Goal: Task Accomplishment & Management: Use online tool/utility

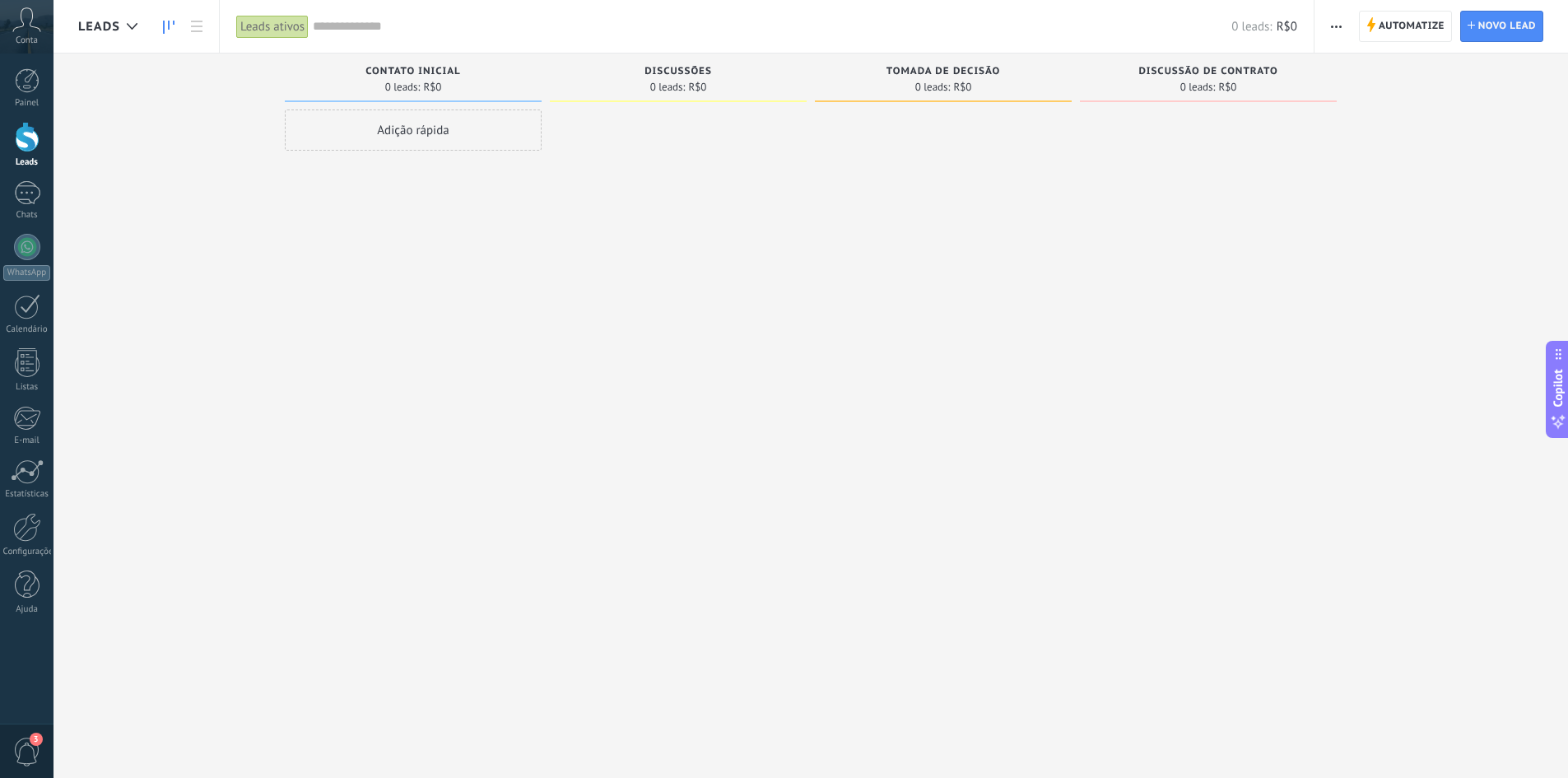
click at [27, 18] on icon at bounding box center [27, 19] width 29 height 25
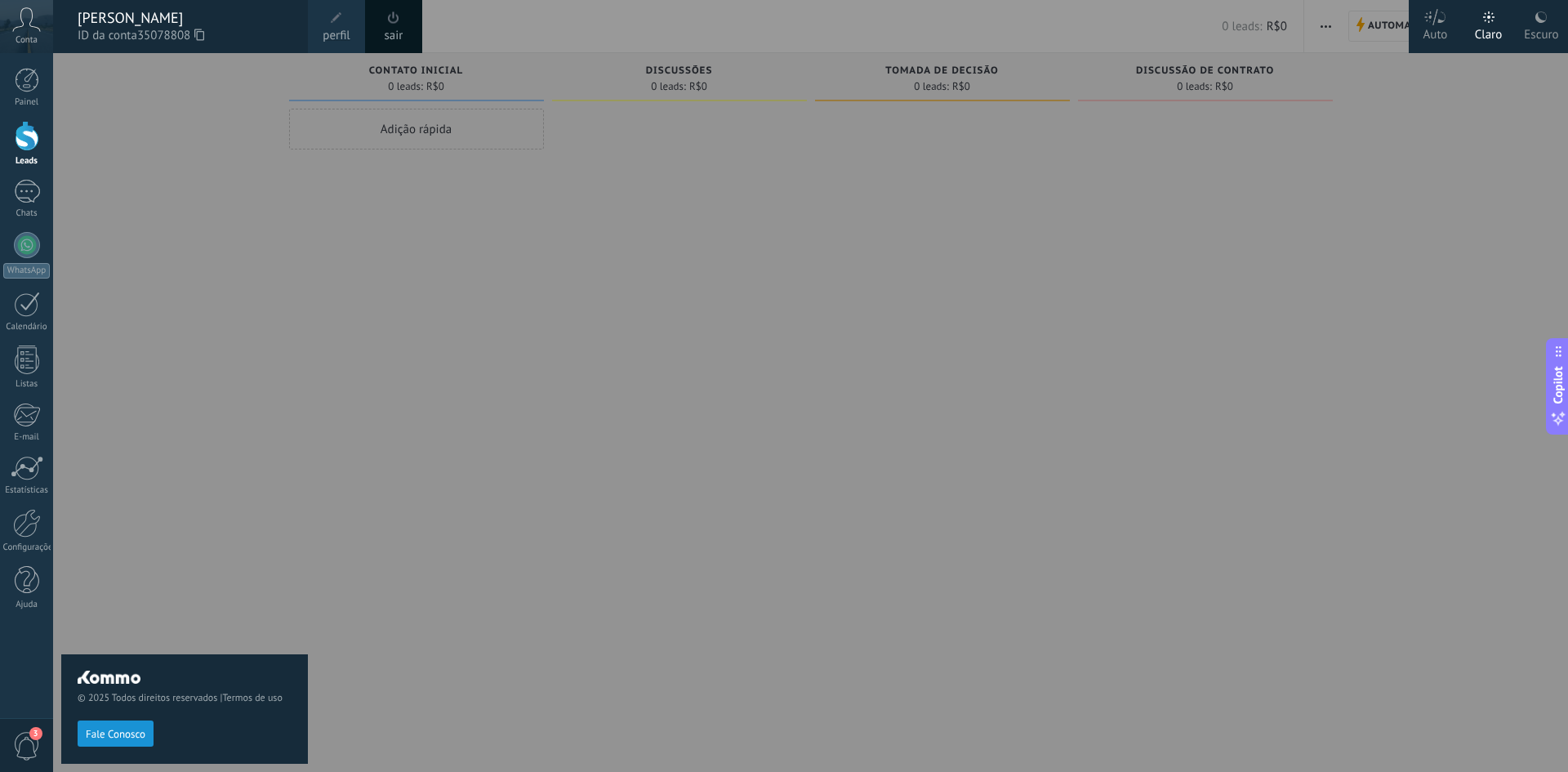
click at [589, 318] on div at bounding box center [836, 386] width 1568 height 772
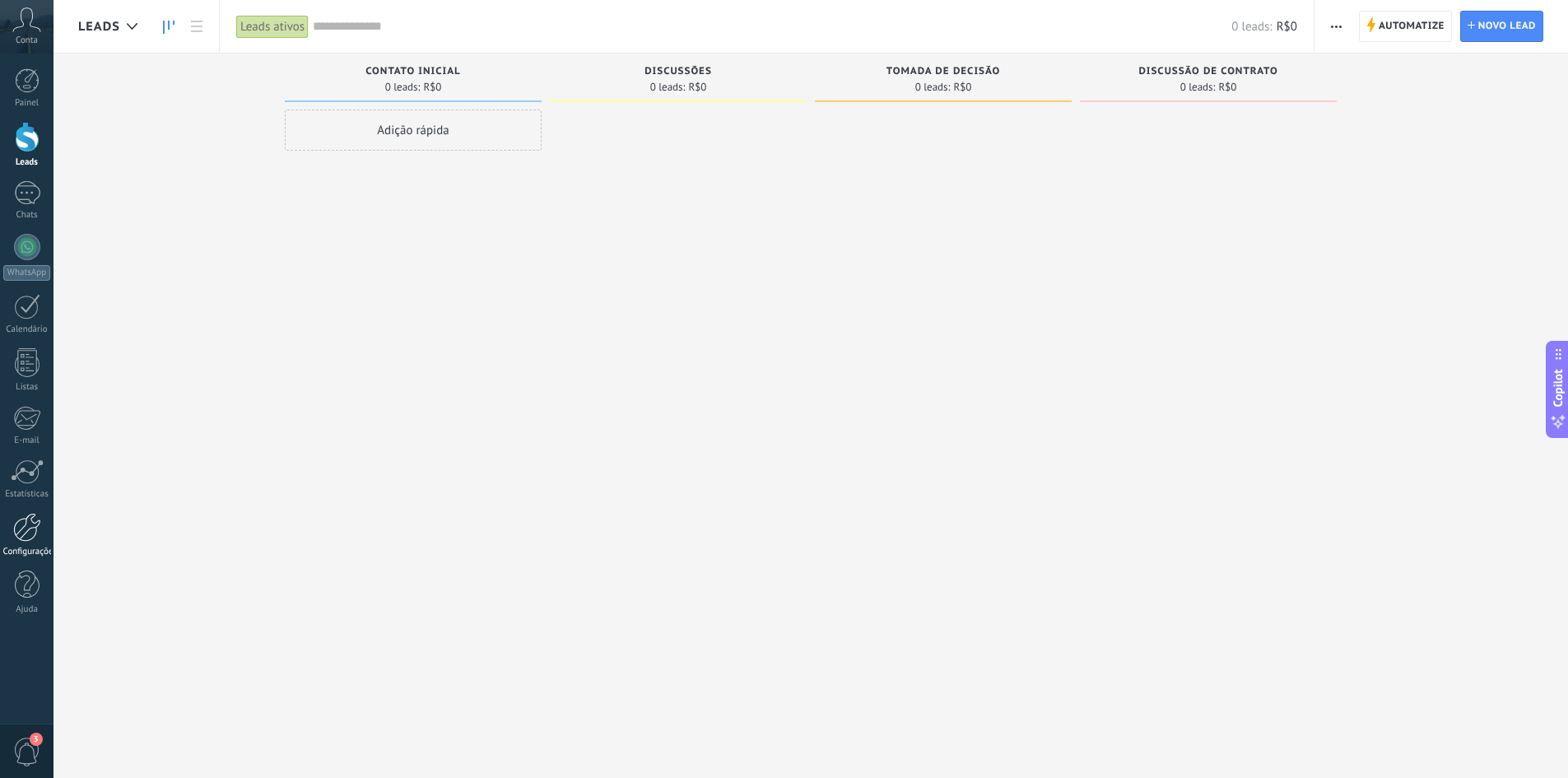
click at [19, 534] on div at bounding box center [27, 527] width 28 height 29
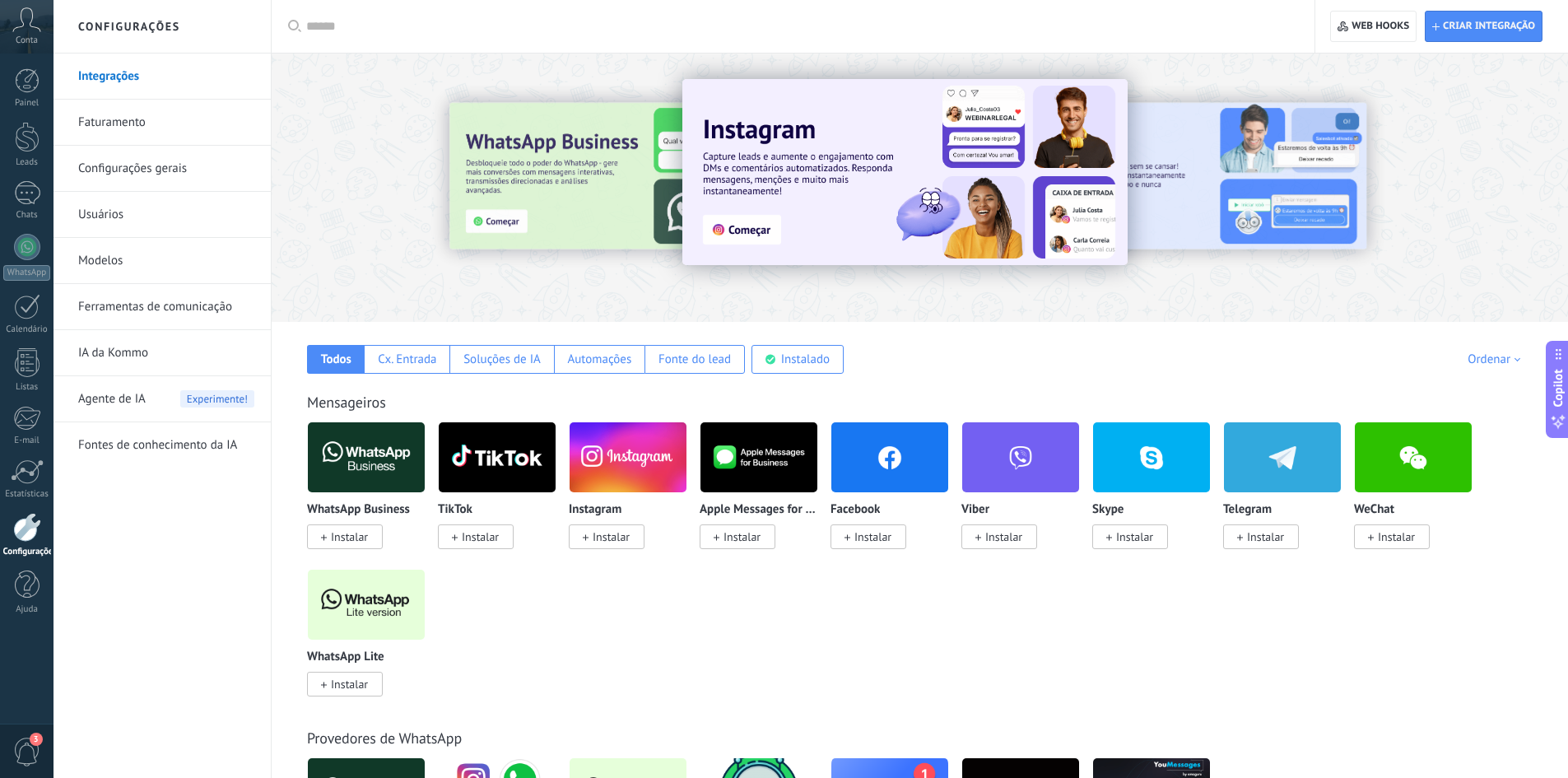
click at [637, 462] on img at bounding box center [628, 457] width 117 height 80
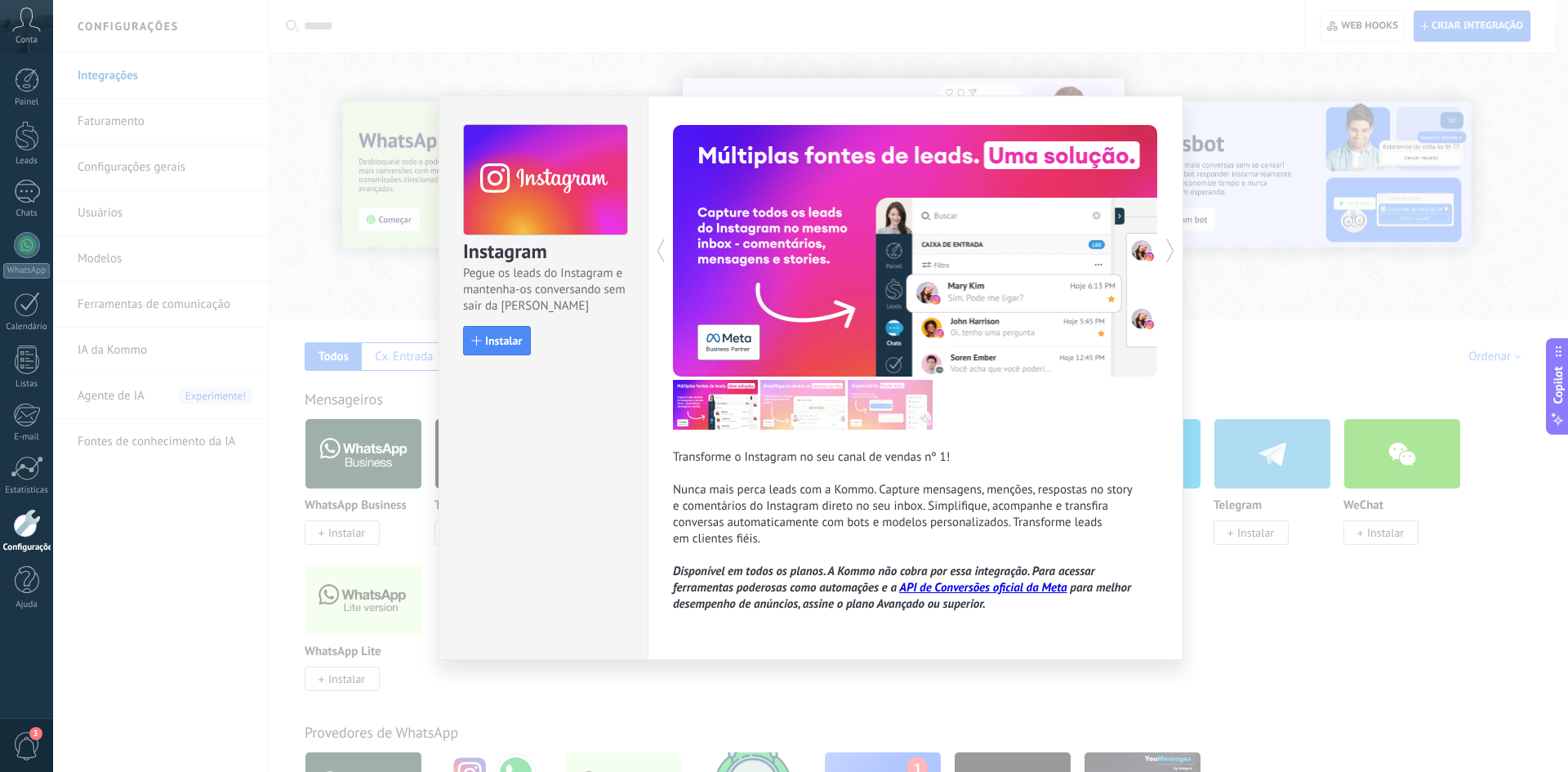
click at [1290, 251] on div "Instagram Pegue os leads do Instagram e mantenha-os conversando sem sair da Kom…" at bounding box center [810, 386] width 1515 height 772
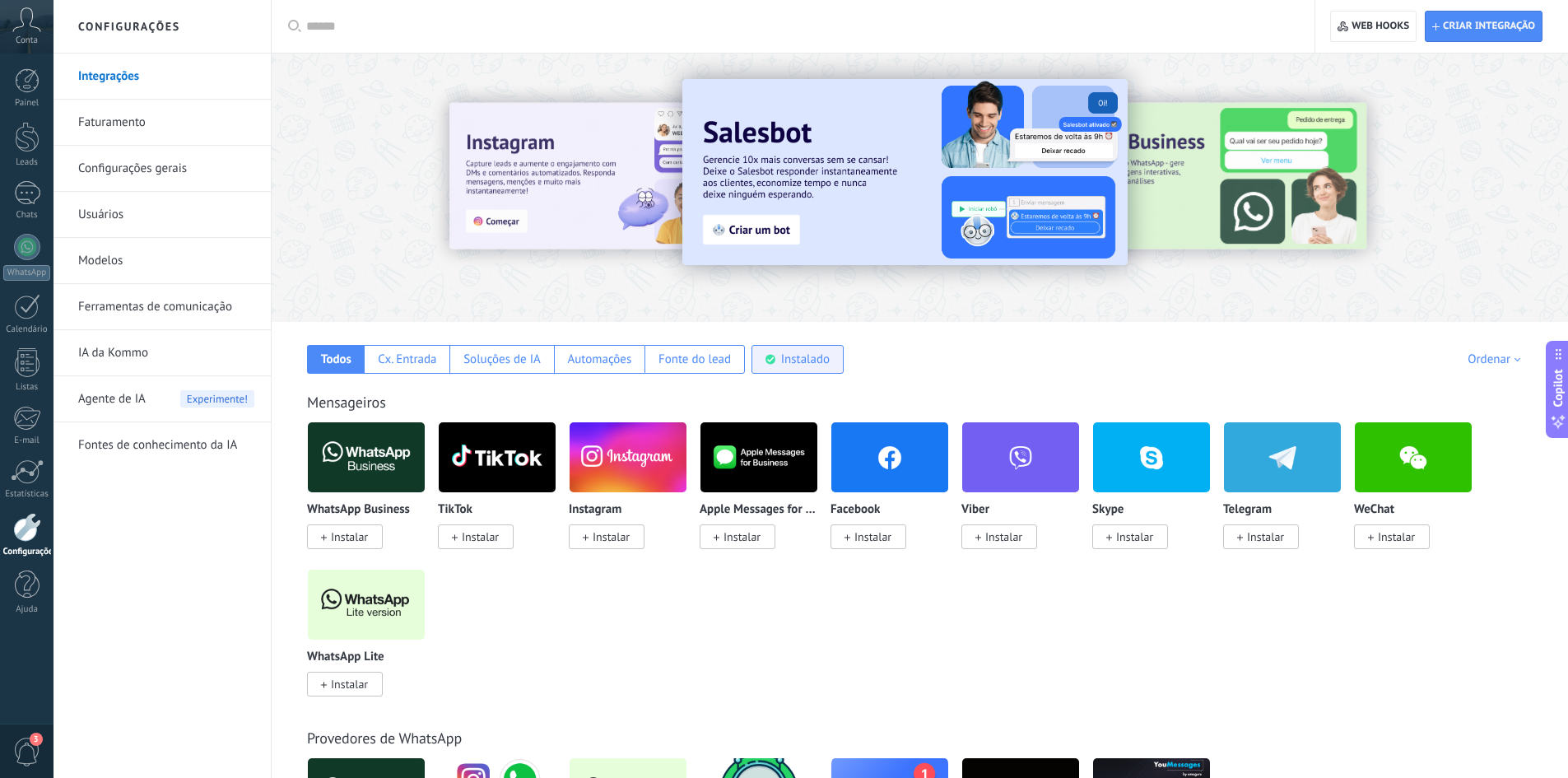
click at [777, 366] on div "Instalado" at bounding box center [798, 359] width 92 height 29
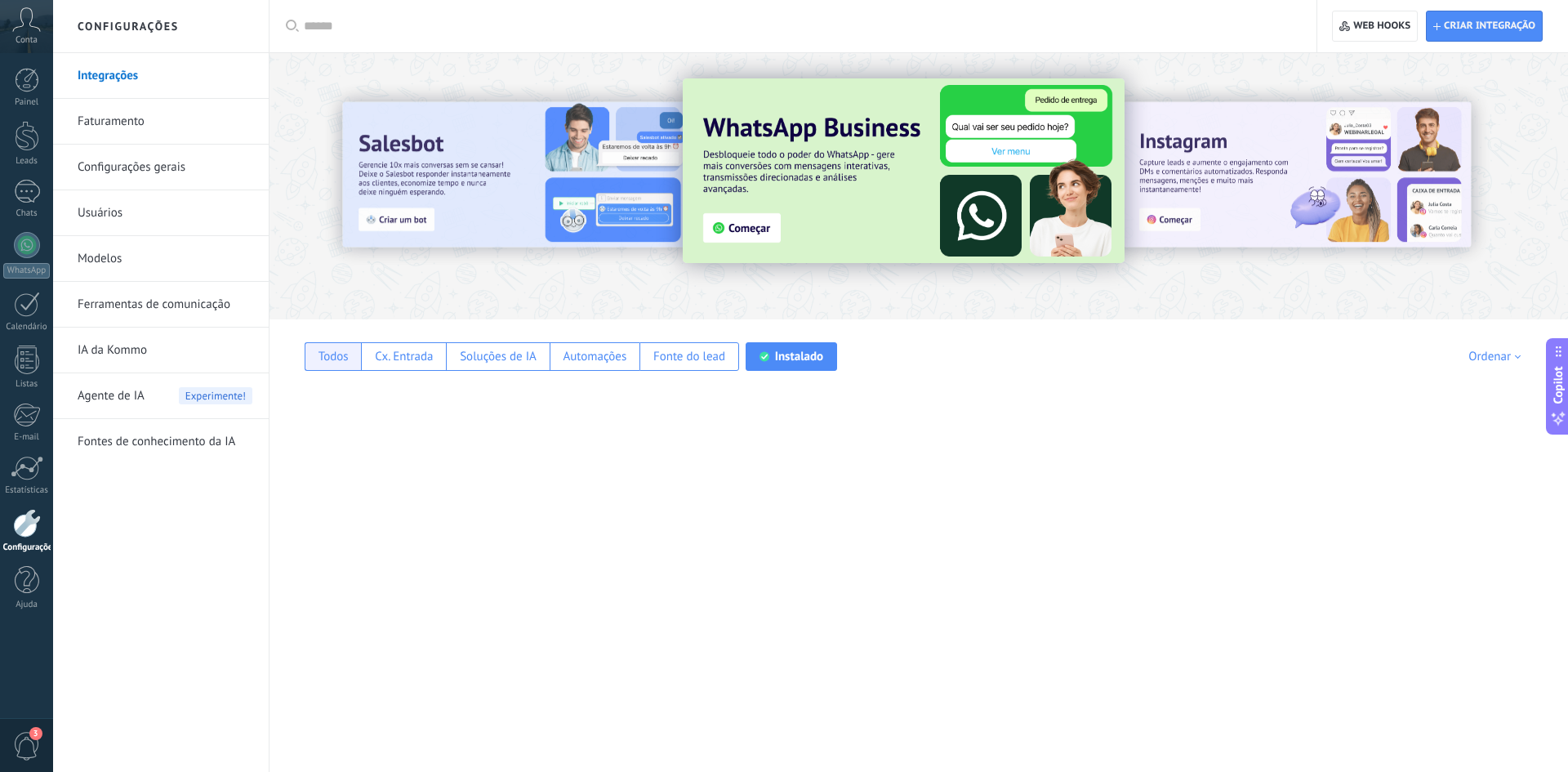
click at [347, 355] on div "Todos" at bounding box center [334, 357] width 30 height 16
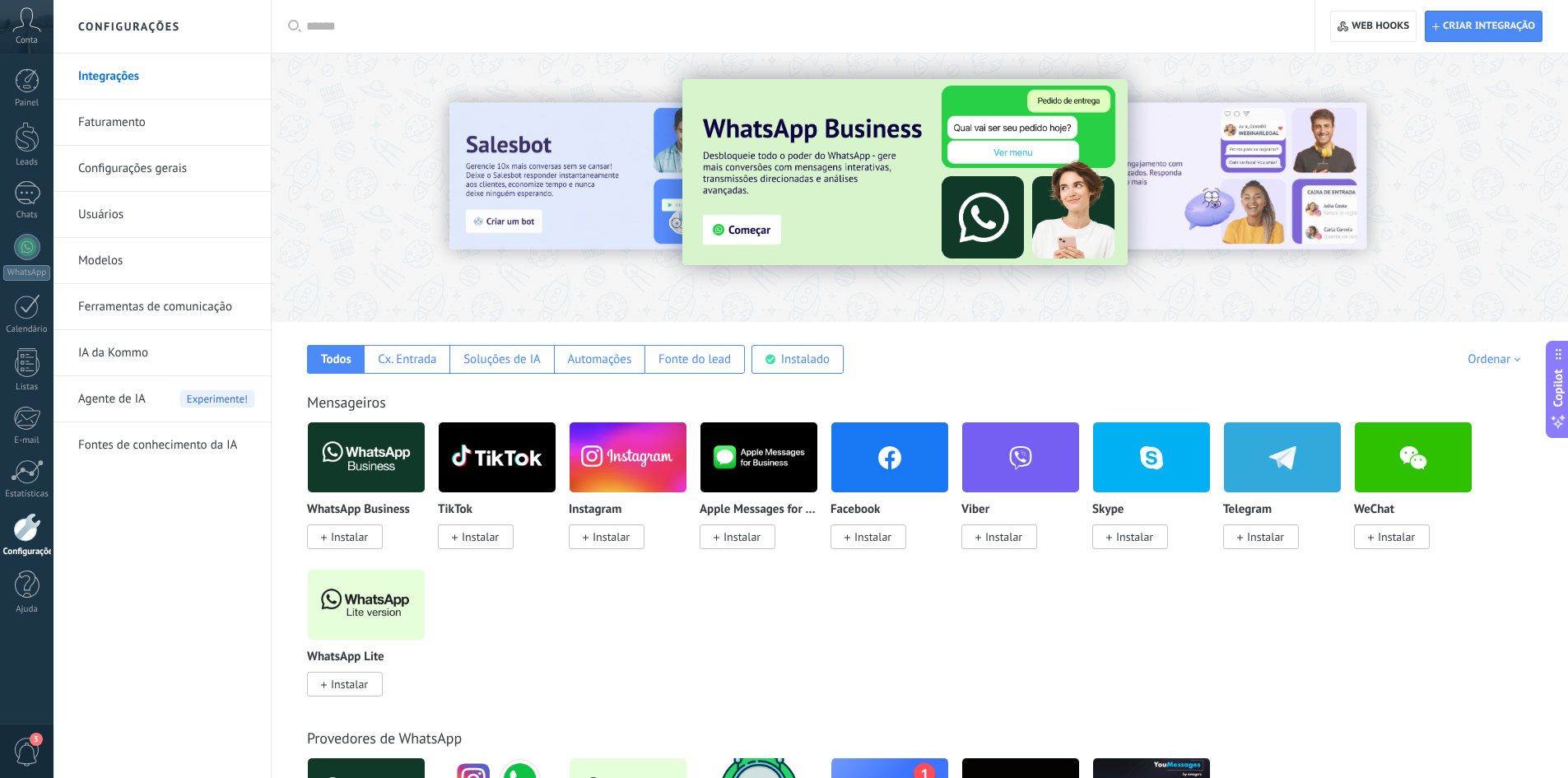
click at [646, 462] on img at bounding box center [628, 457] width 117 height 80
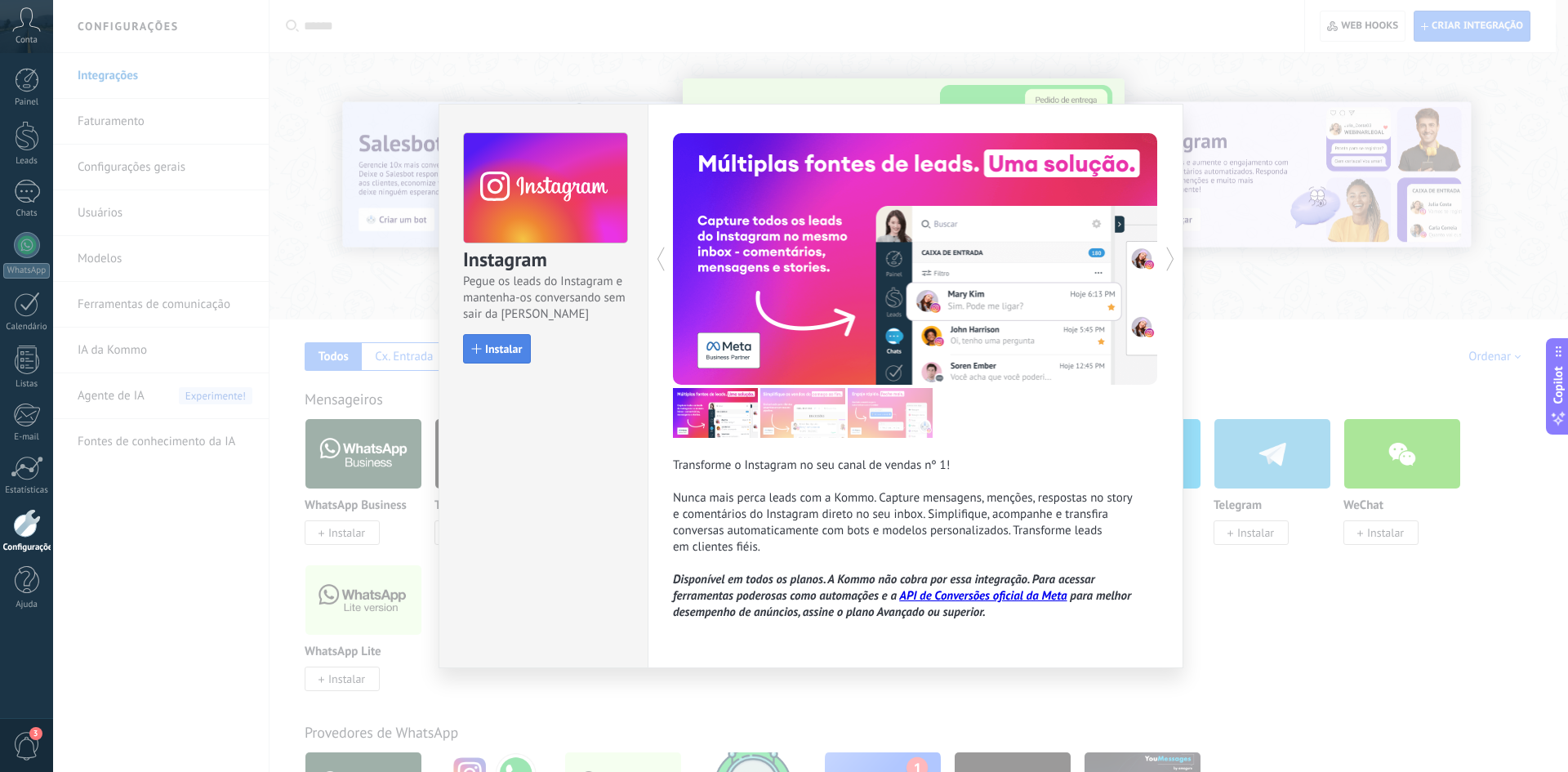
click at [508, 349] on span "Instalar" at bounding box center [503, 349] width 37 height 11
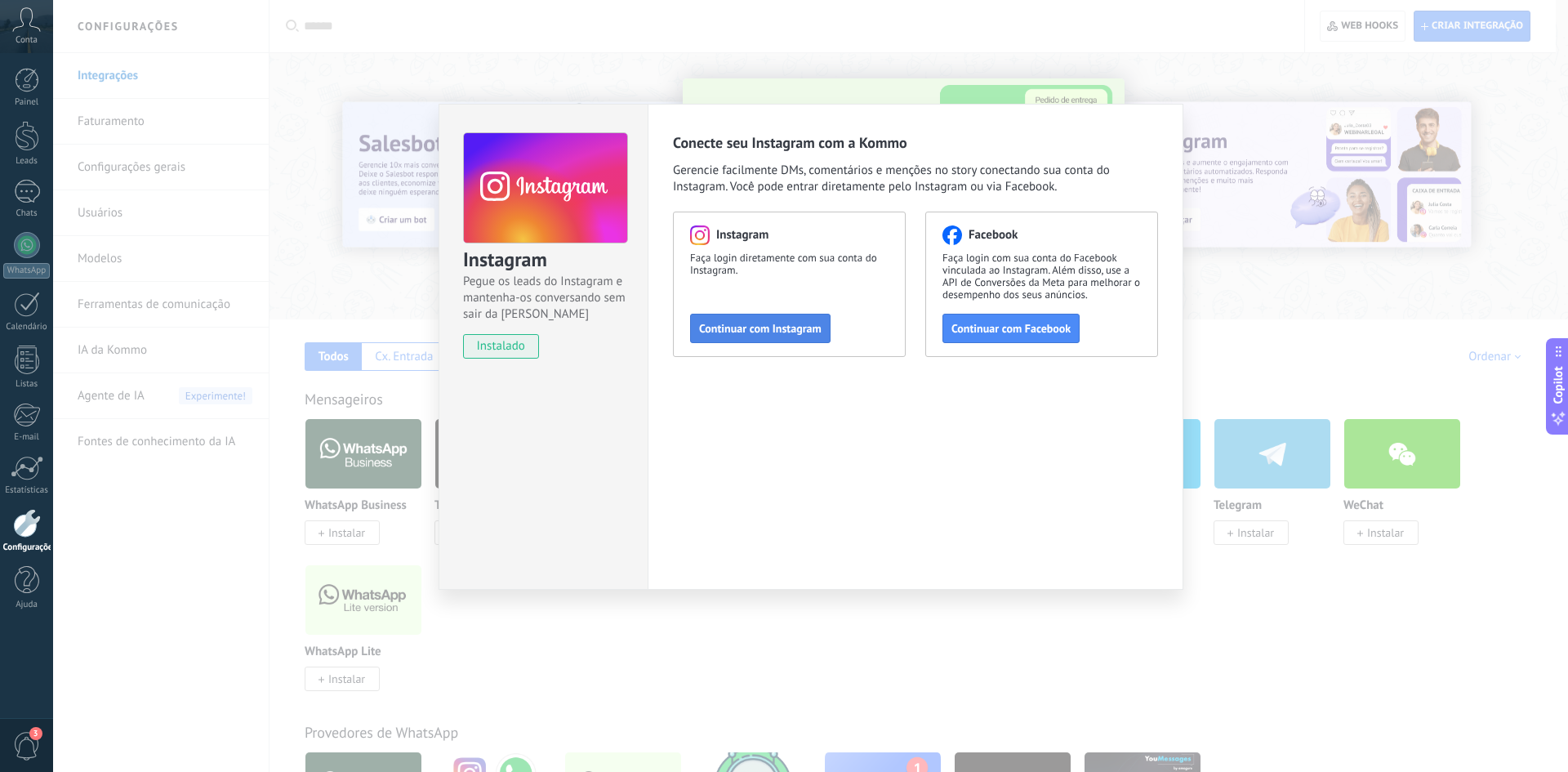
click at [798, 332] on span "Continuar com Instagram" at bounding box center [760, 328] width 122 height 11
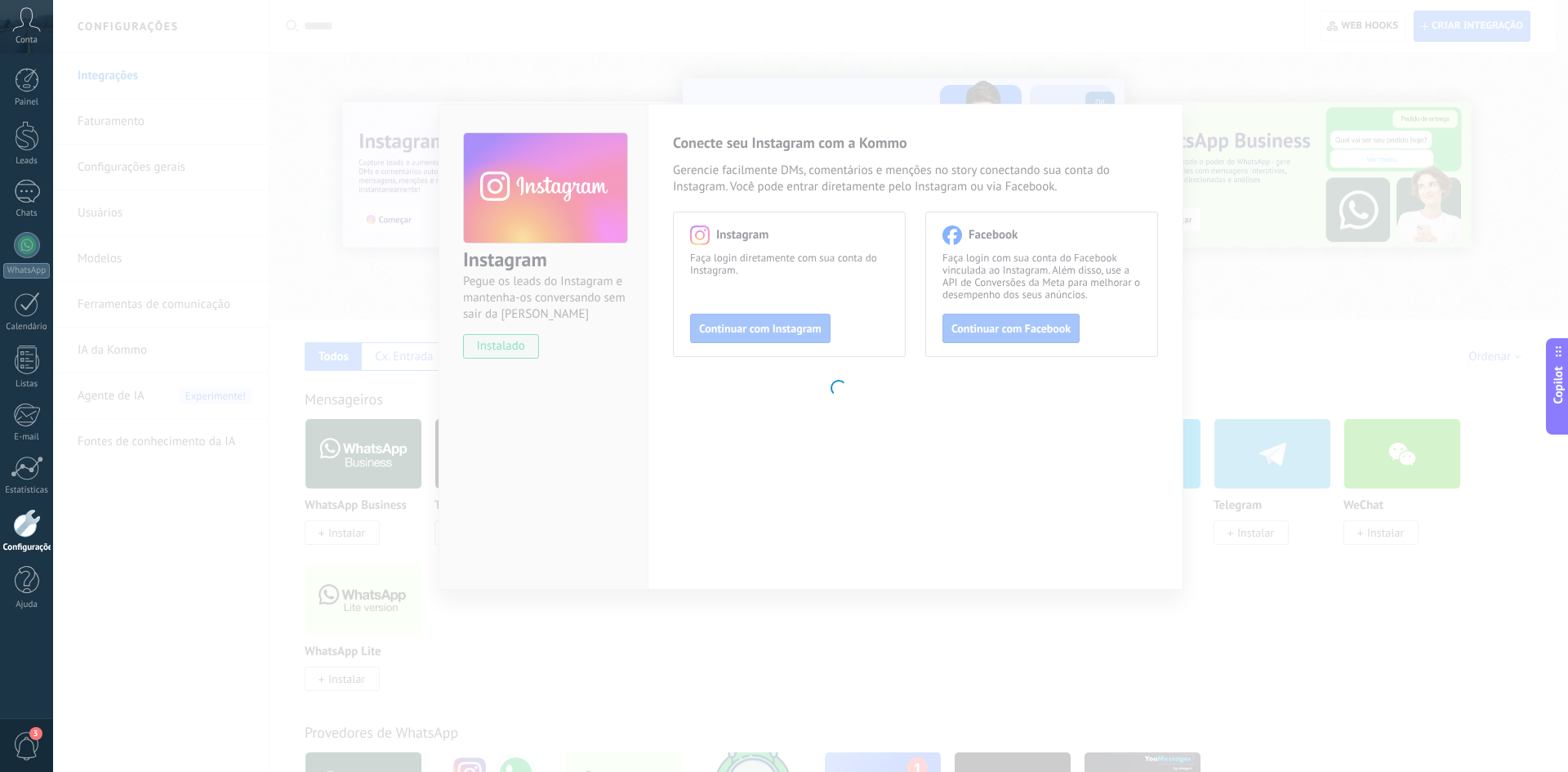
click at [1234, 183] on body ".abccls-1,.abccls-2{fill-rule:evenodd}.abccls-2{fill:#fff} .abfcls-1{fill:none}…" at bounding box center [784, 386] width 1568 height 772
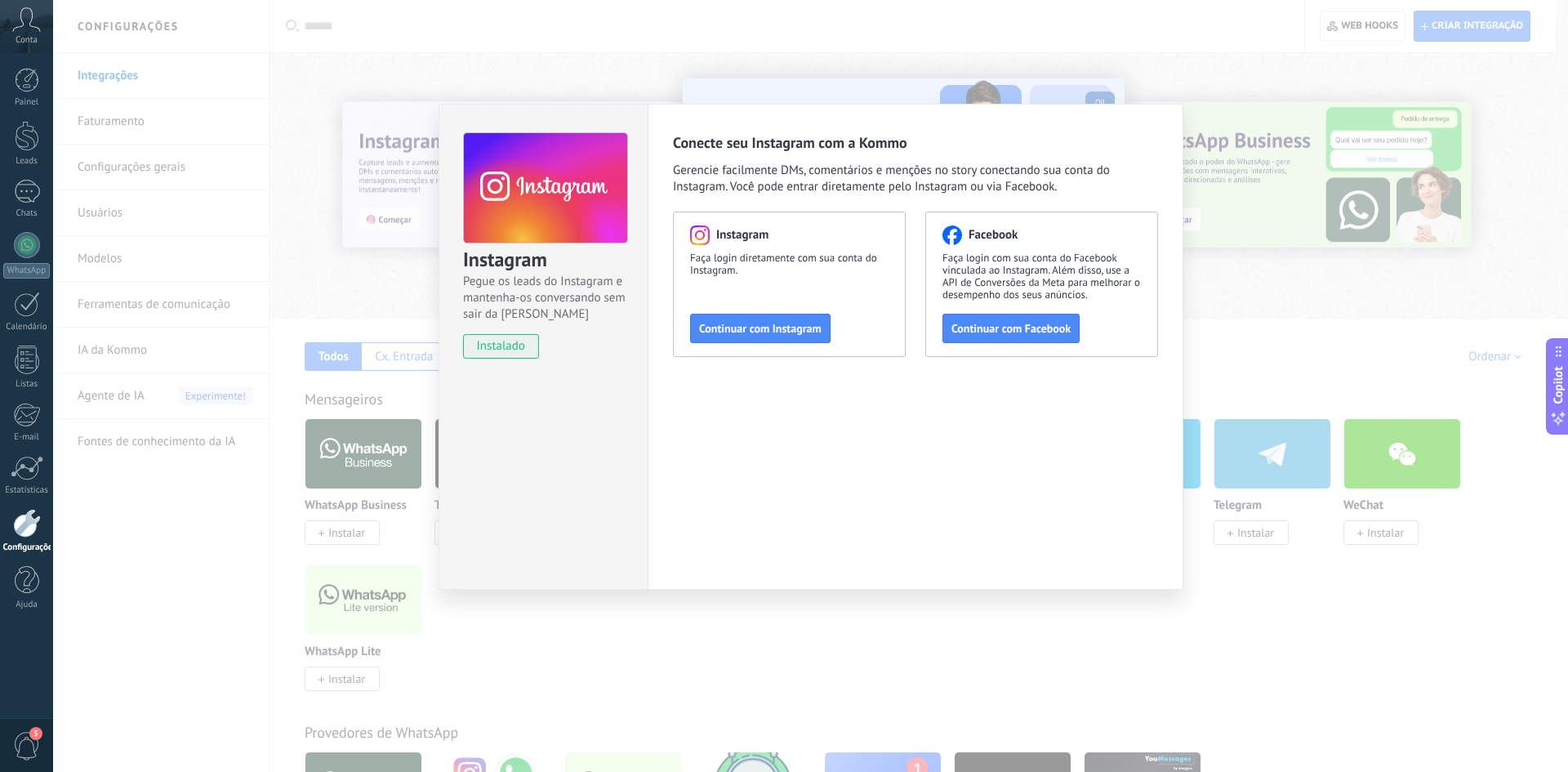
click at [1254, 249] on div "Instagram Pegue os leads do Instagram e mantenha-os conversando sem sair da Kom…" at bounding box center [810, 386] width 1515 height 772
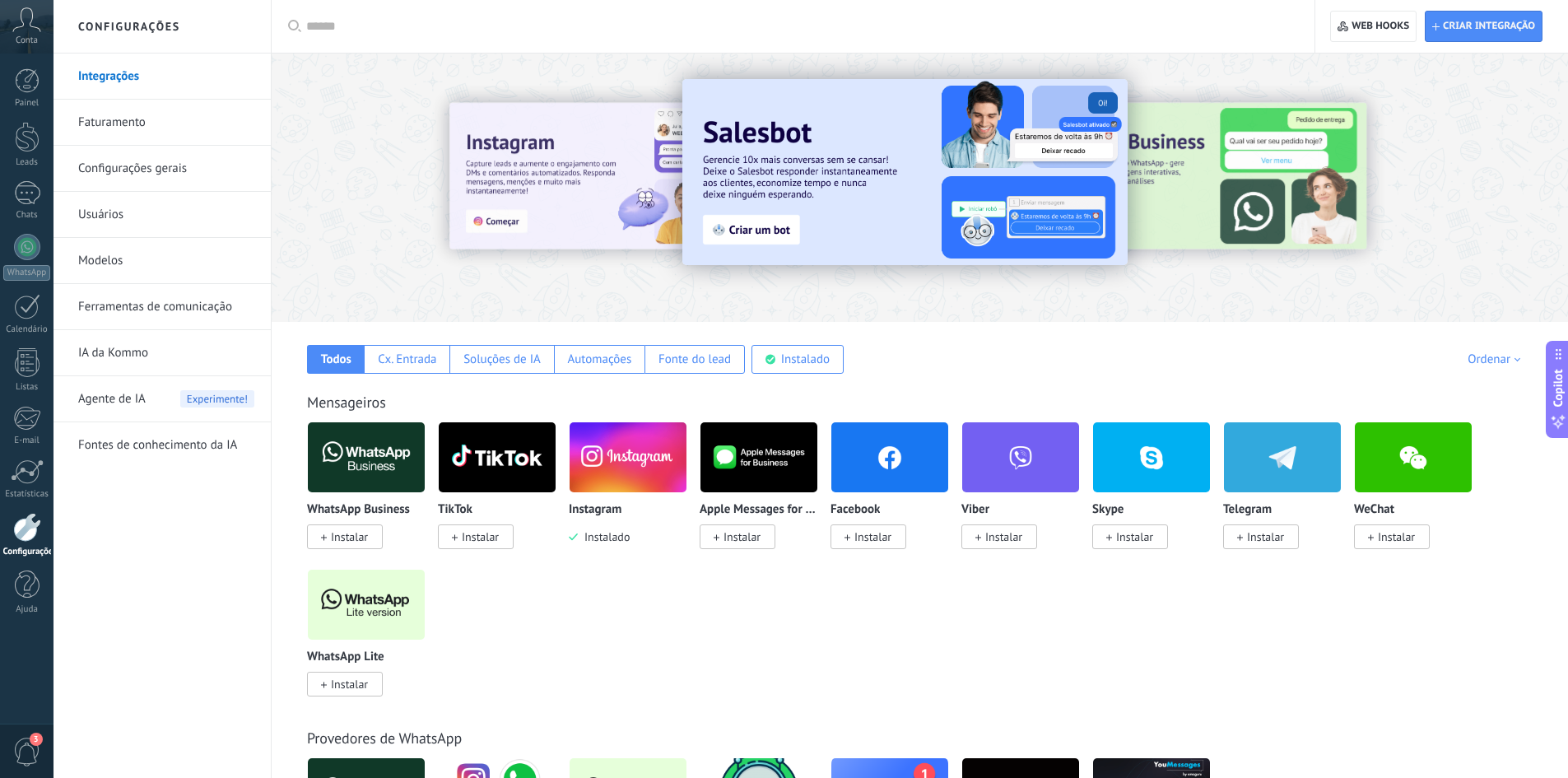
click at [371, 450] on img at bounding box center [367, 457] width 117 height 80
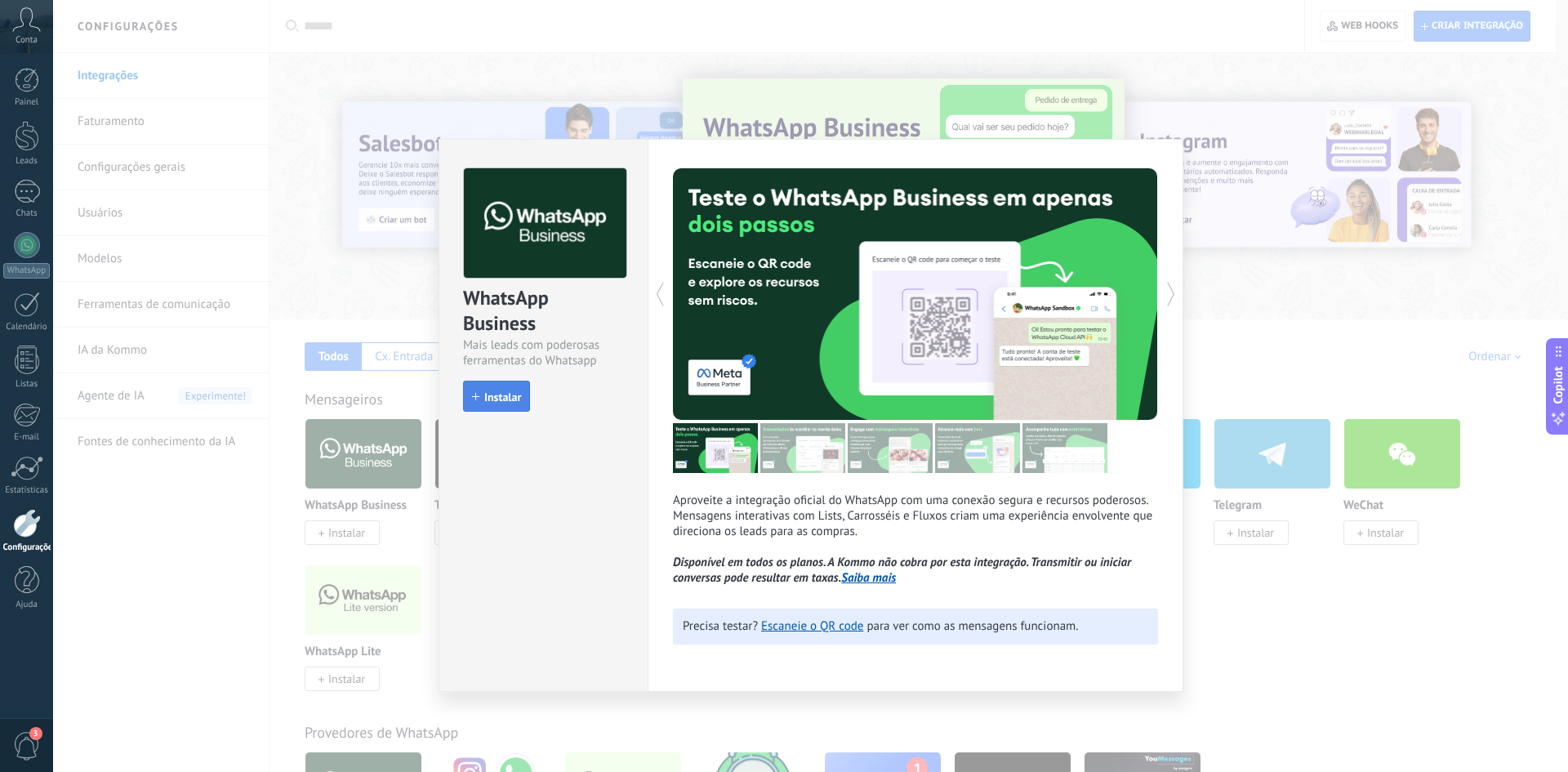
click at [491, 395] on span "Instalar" at bounding box center [502, 396] width 37 height 11
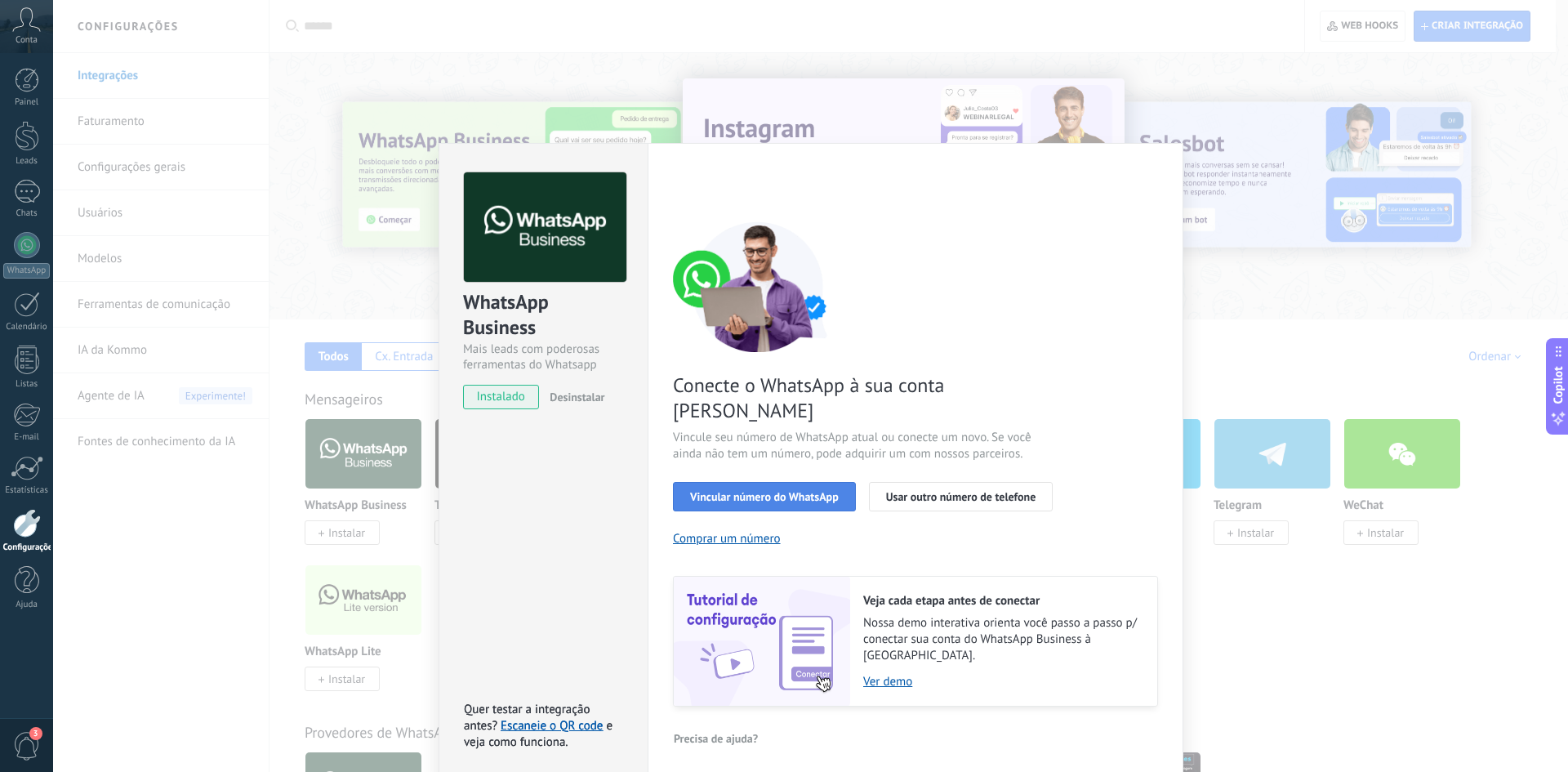
click at [718, 491] on span "Vincular número do WhatsApp" at bounding box center [764, 496] width 148 height 11
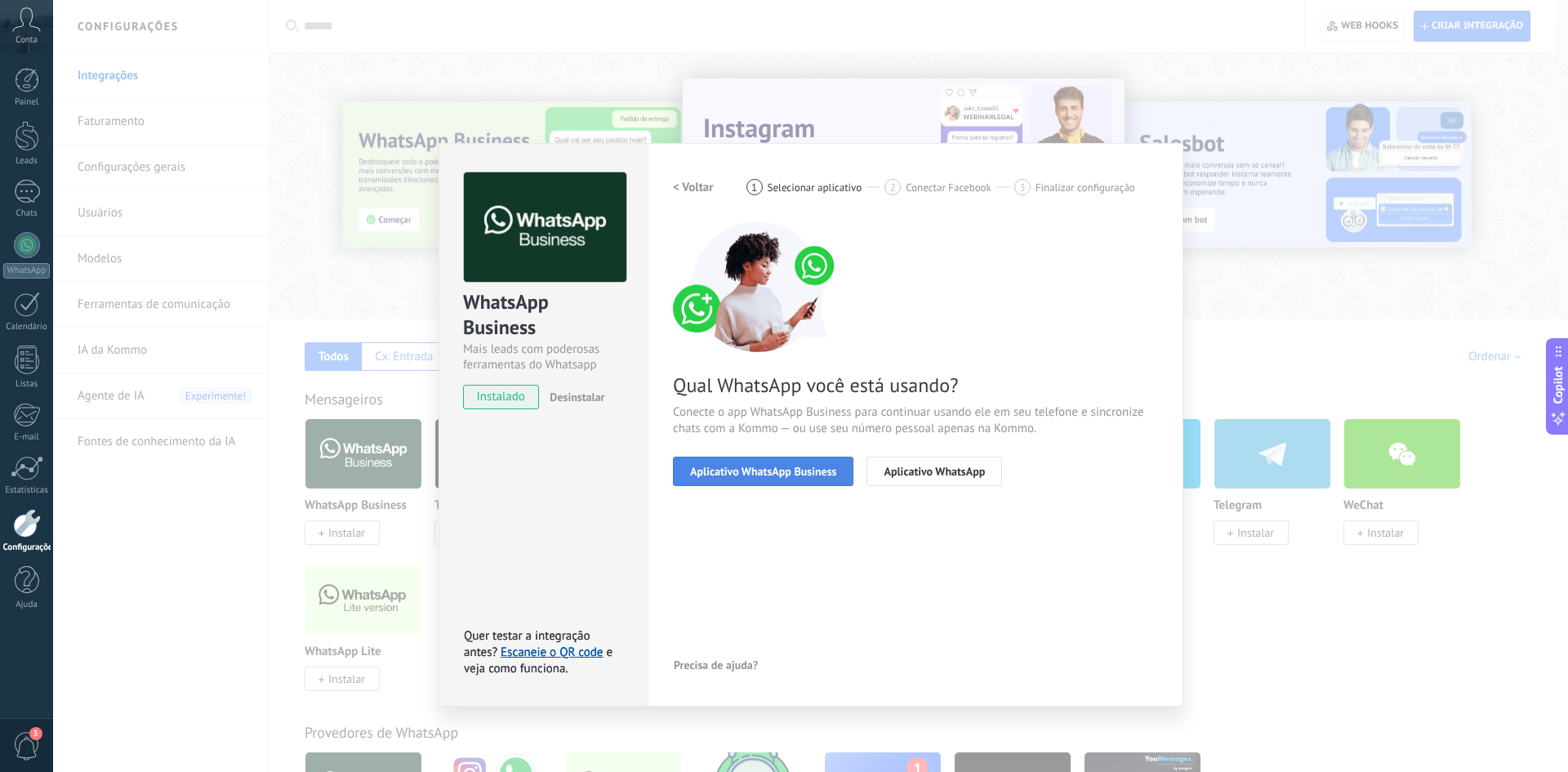
click at [812, 474] on span "Aplicativo WhatsApp Business" at bounding box center [763, 471] width 146 height 11
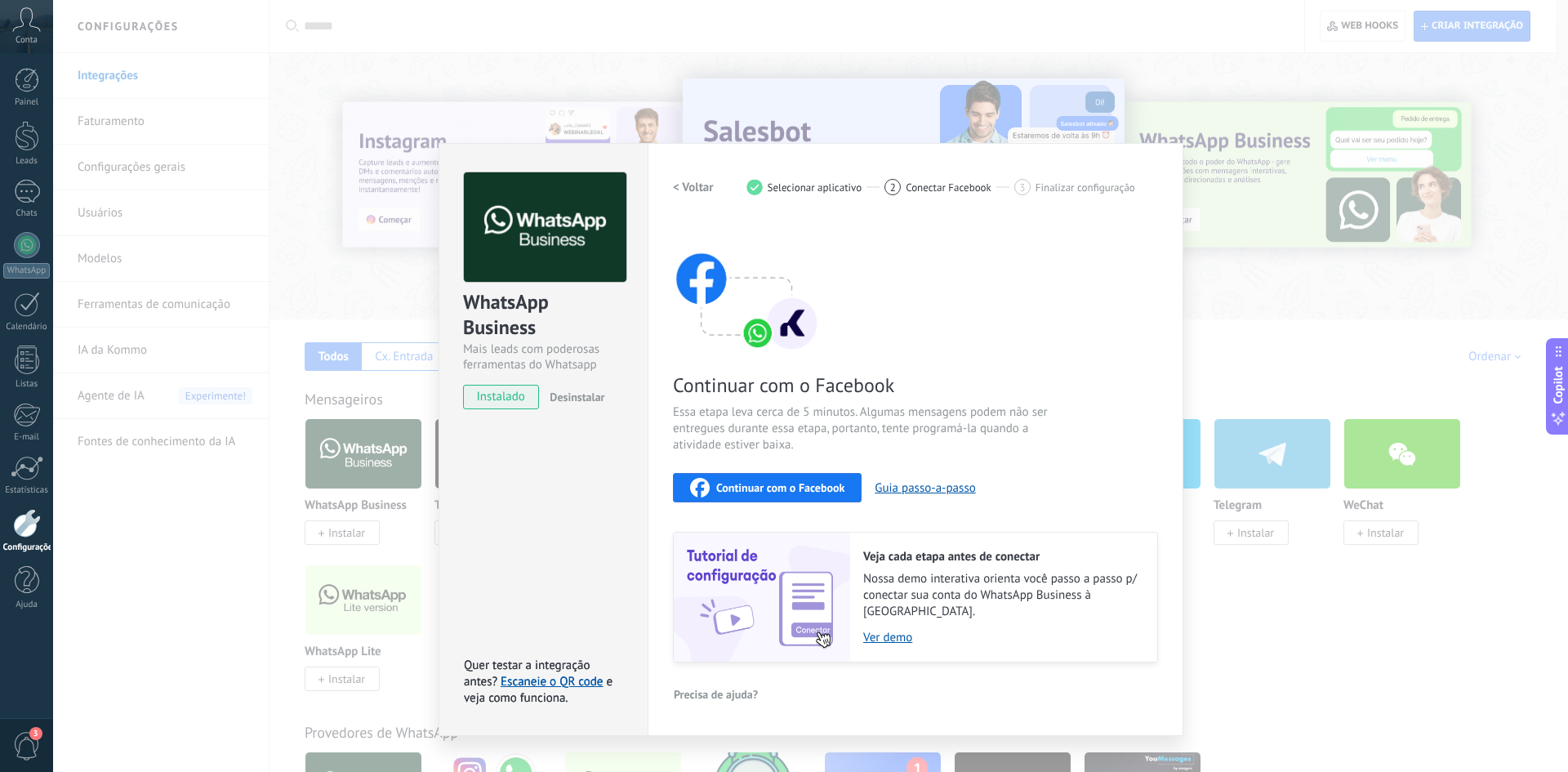
click at [785, 483] on span "Continuar com o Facebook" at bounding box center [781, 487] width 128 height 11
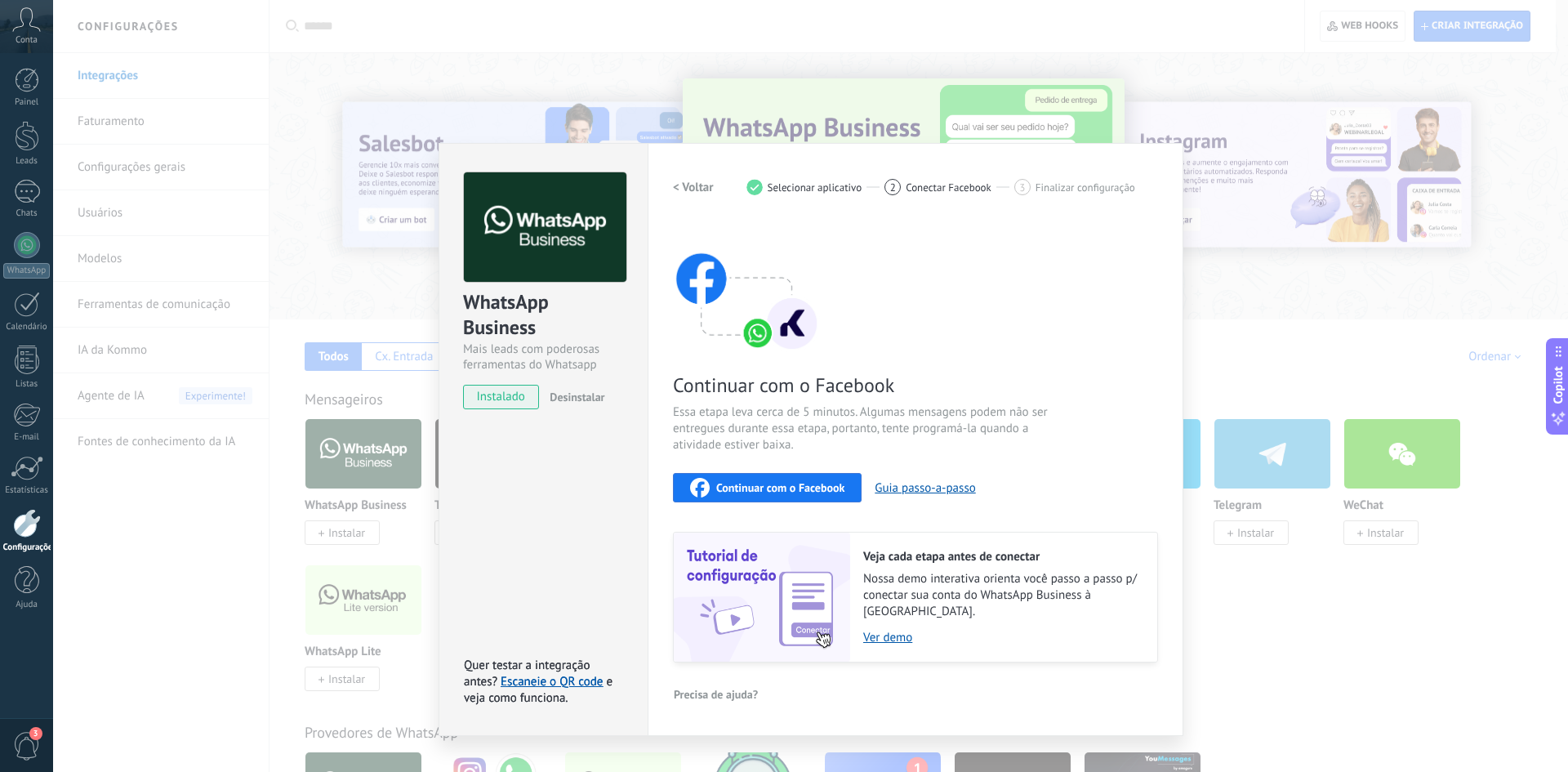
click at [1424, 588] on div "WhatsApp Business Mais leads com poderosas ferramentas do Whatsapp instalado De…" at bounding box center [810, 386] width 1515 height 772
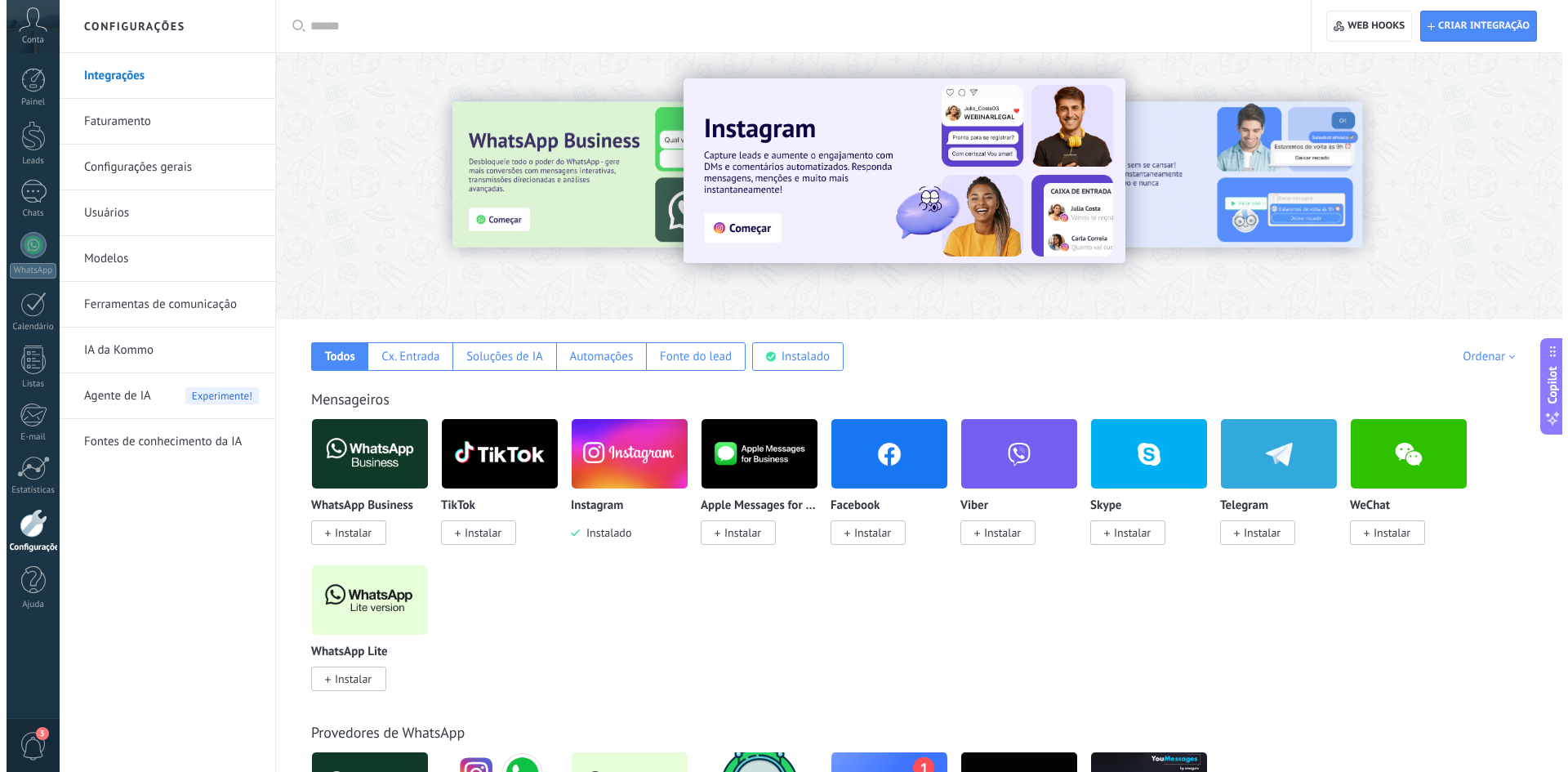
scroll to position [545, 0]
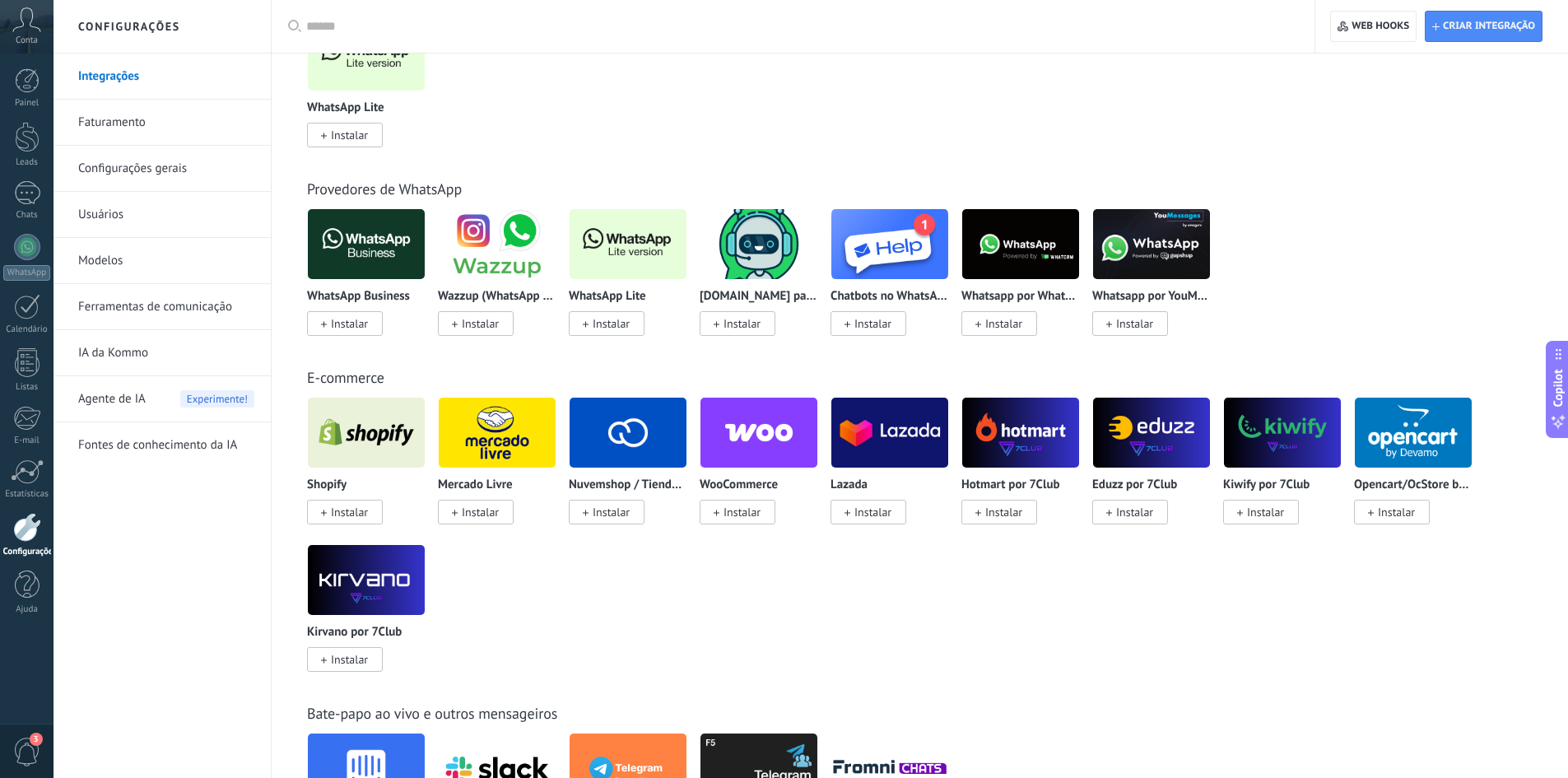
click at [371, 253] on img at bounding box center [367, 244] width 117 height 80
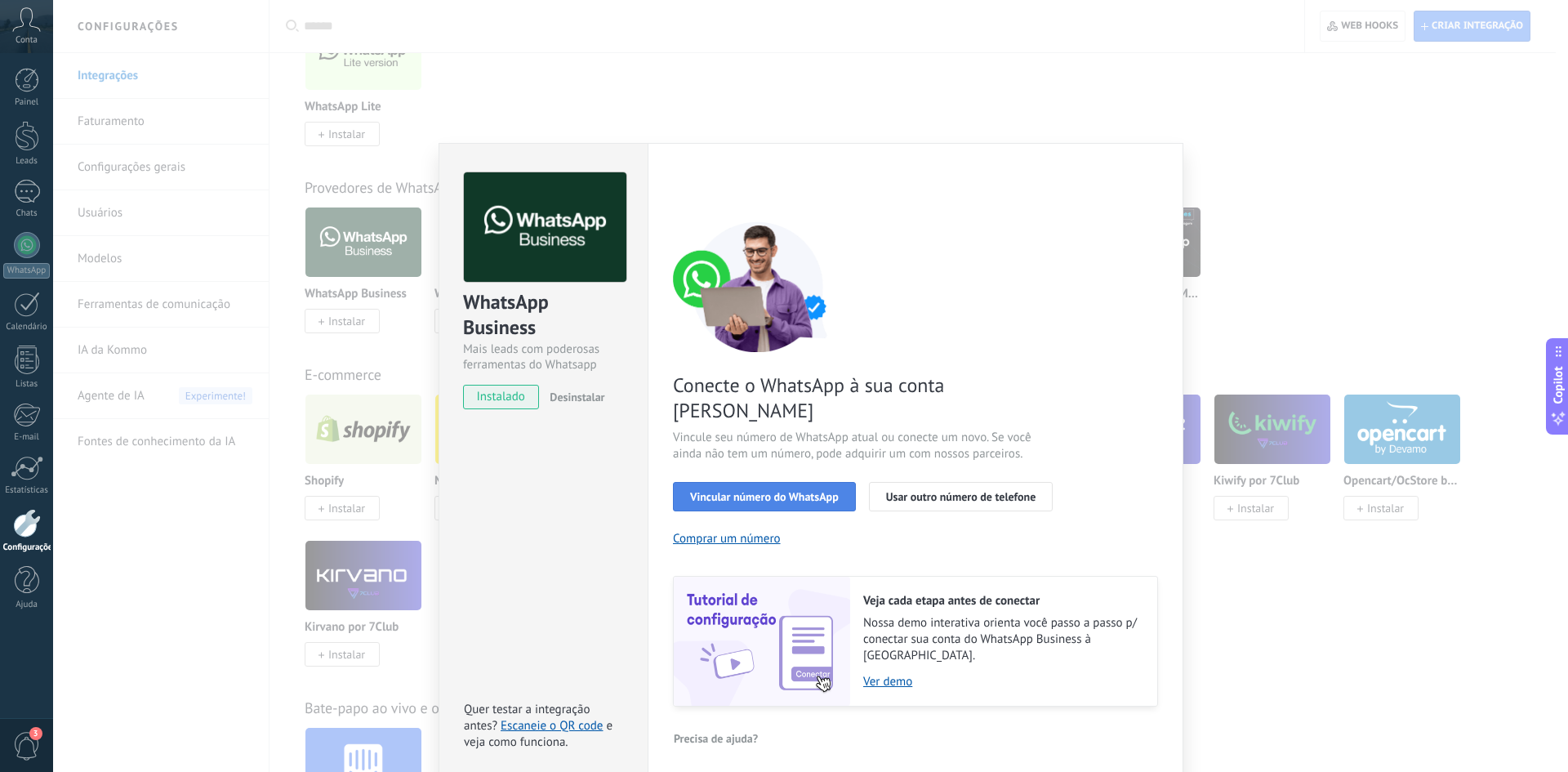
click at [806, 491] on span "Vincular número do WhatsApp" at bounding box center [764, 496] width 148 height 11
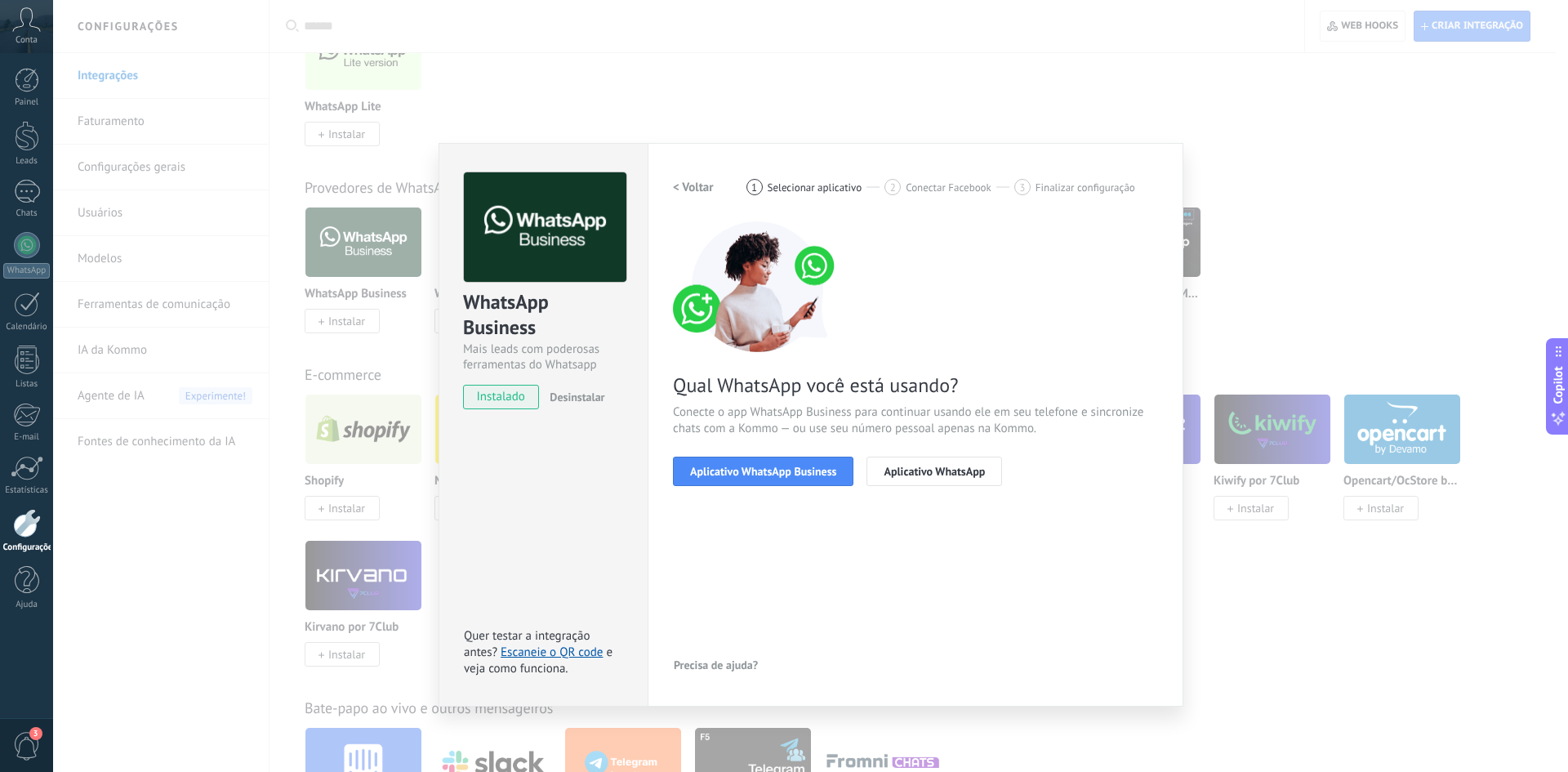
click at [806, 472] on span "Aplicativo WhatsApp Business" at bounding box center [763, 471] width 146 height 11
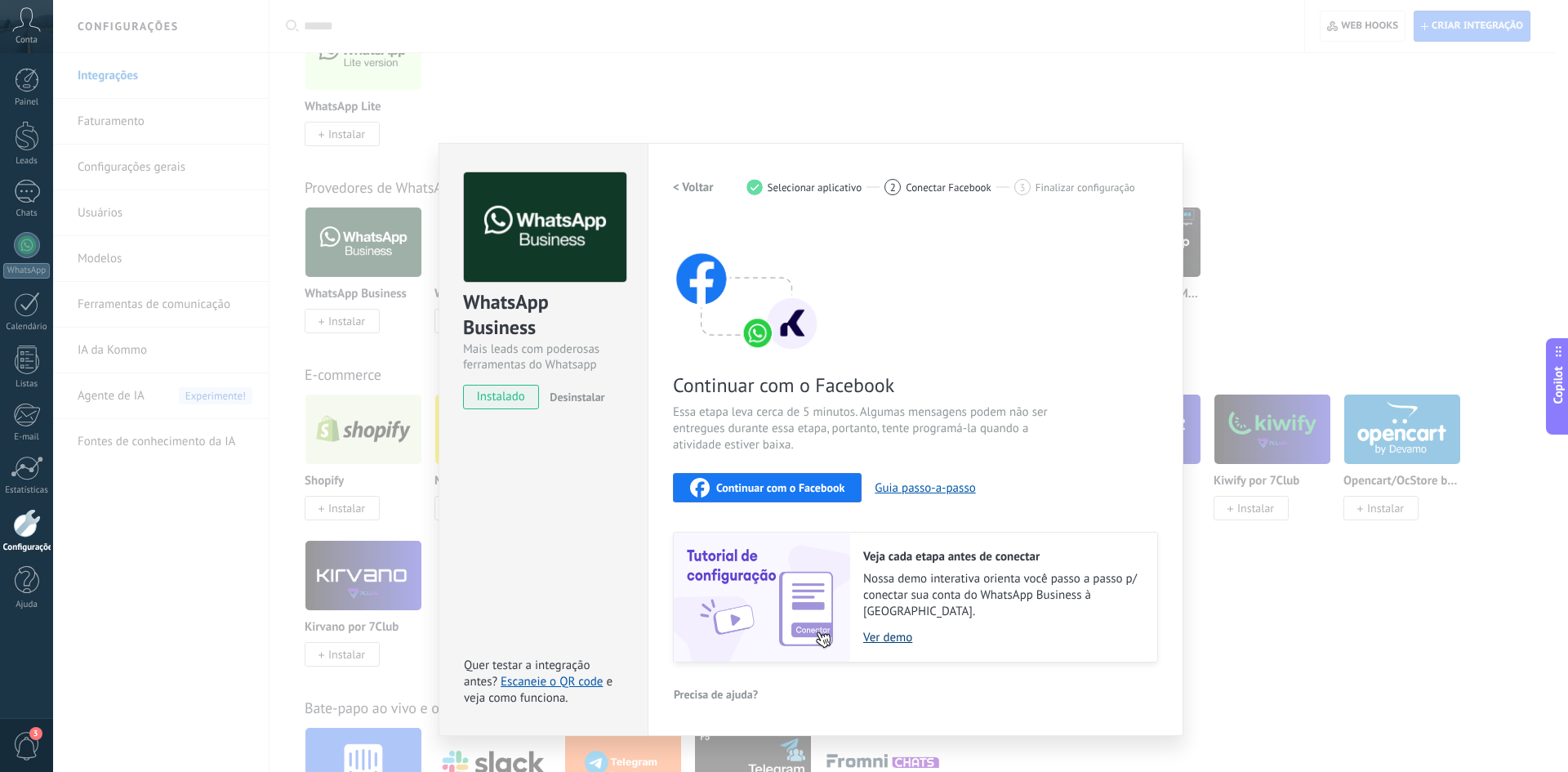
click at [886, 630] on link "Ver demo" at bounding box center [1002, 638] width 278 height 16
click at [1254, 183] on div "WhatsApp Business Mais leads com poderosas ferramentas do Whatsapp instalado De…" at bounding box center [810, 386] width 1515 height 772
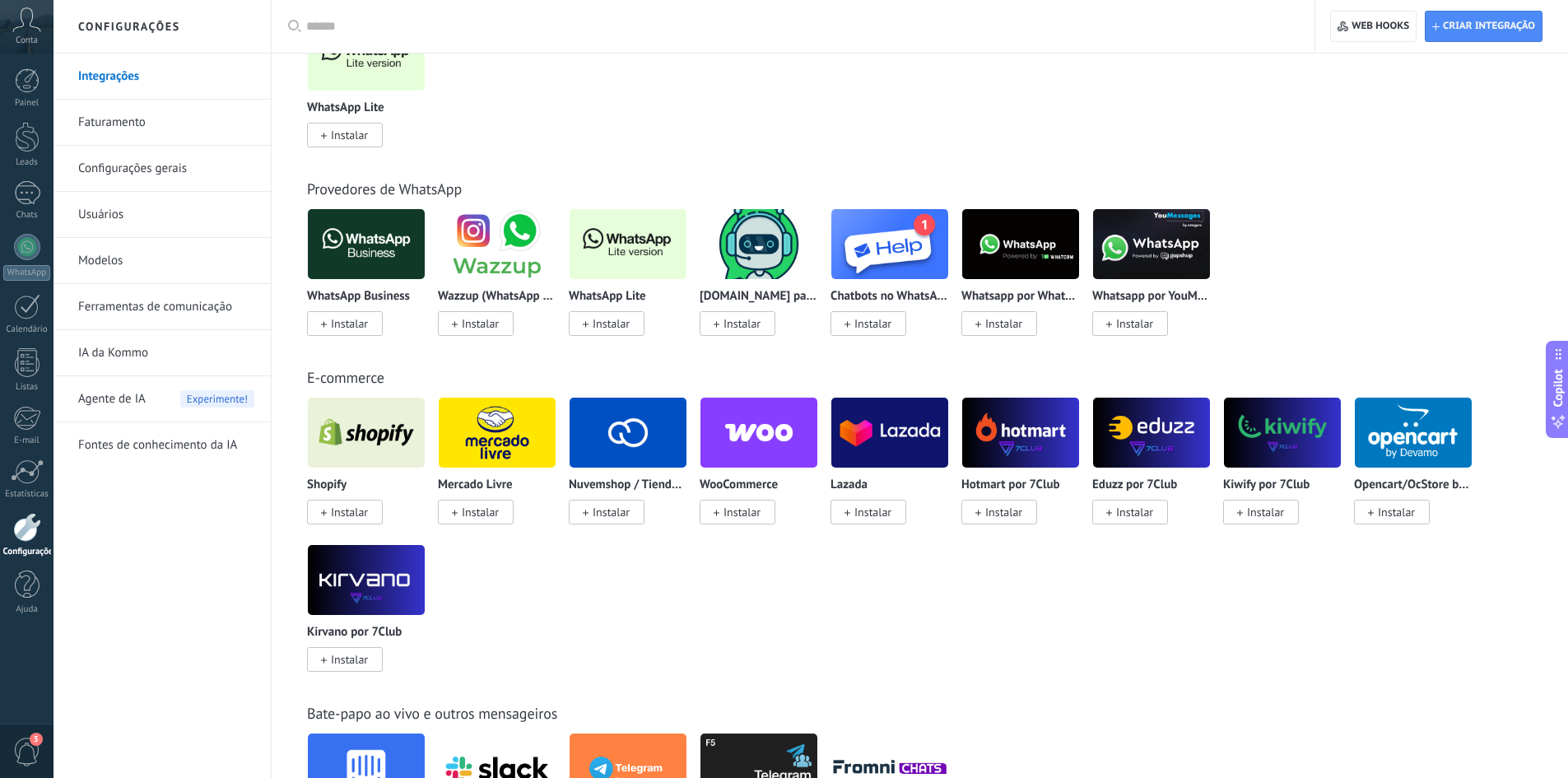
click at [635, 243] on img at bounding box center [628, 244] width 117 height 80
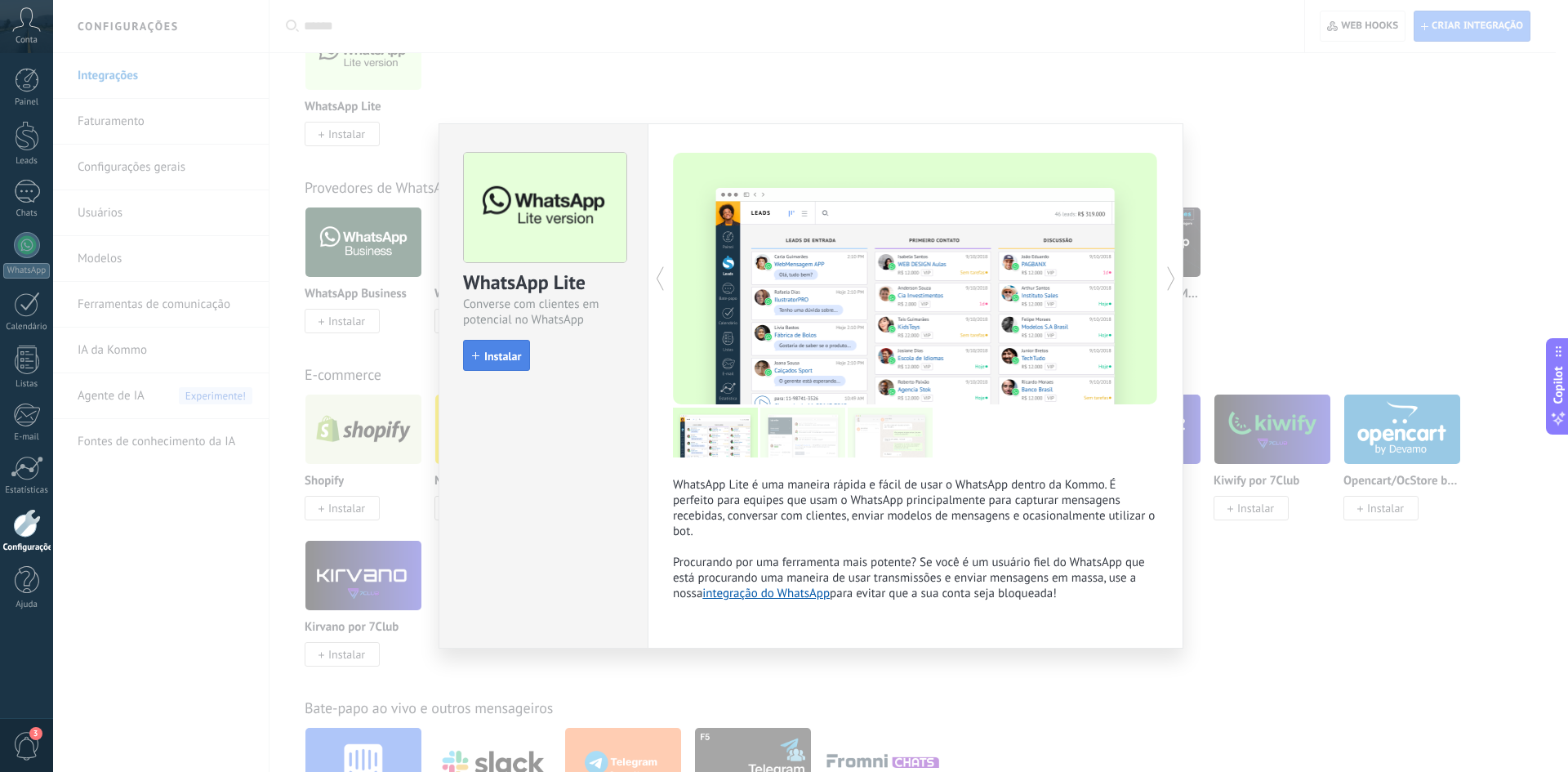
click at [495, 360] on span "Instalar" at bounding box center [502, 356] width 37 height 11
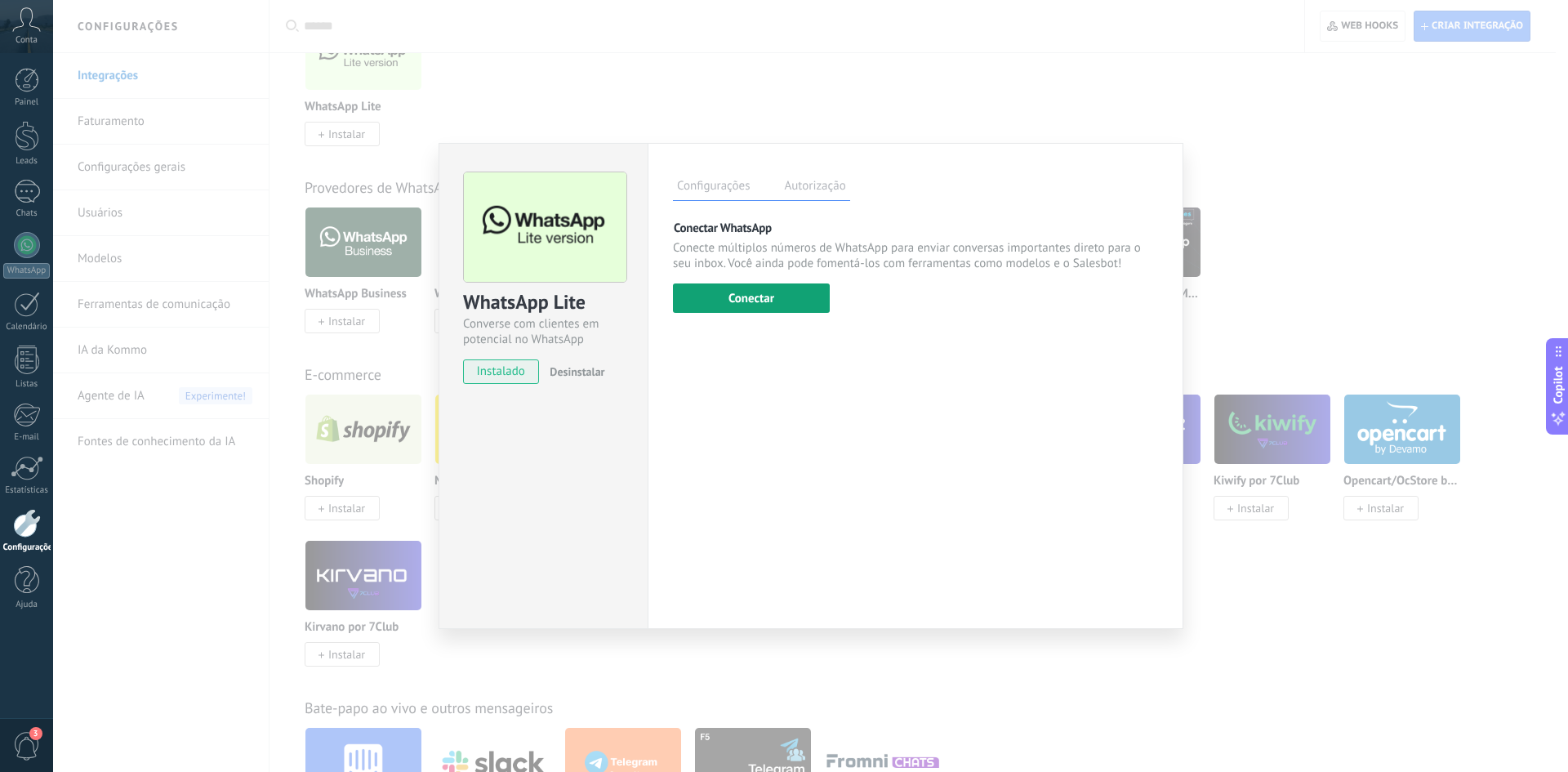
click at [798, 295] on button "Conectar" at bounding box center [751, 298] width 157 height 29
